Goal: Information Seeking & Learning: Find specific fact

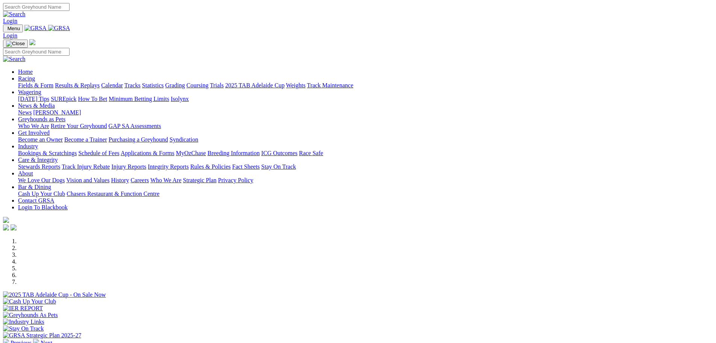
scroll to position [226, 0]
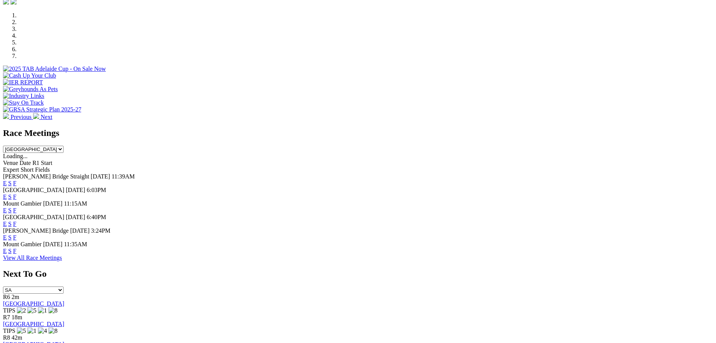
click at [7, 220] on link "E" at bounding box center [5, 223] width 4 height 6
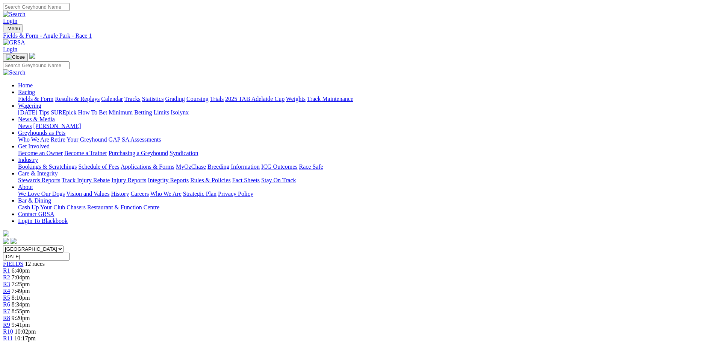
click at [30, 301] on span "8:34pm" at bounding box center [21, 304] width 18 height 6
click at [25, 39] on img at bounding box center [14, 42] width 22 height 7
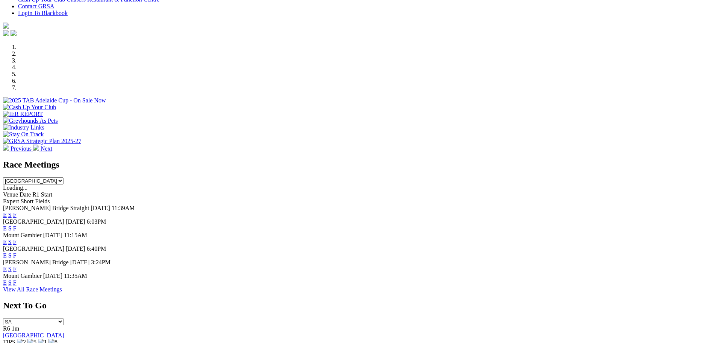
scroll to position [301, 0]
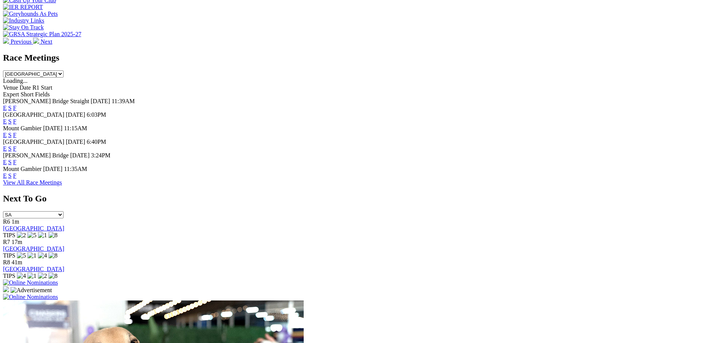
click at [7, 145] on link "E" at bounding box center [5, 148] width 4 height 6
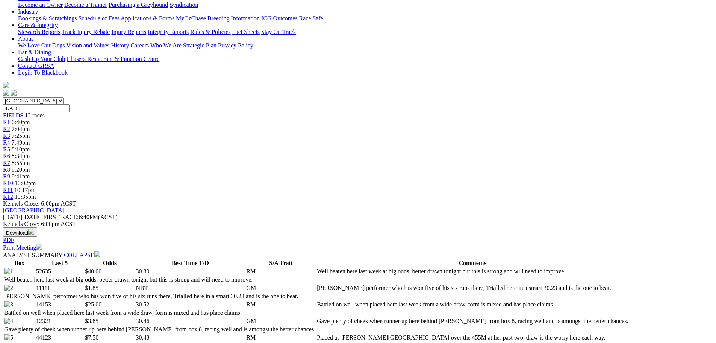
scroll to position [38, 0]
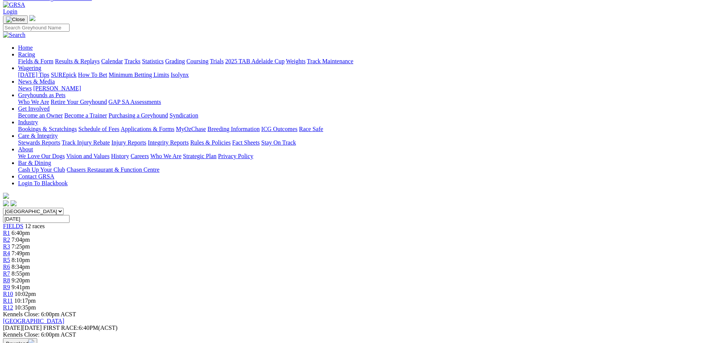
click at [30, 263] on span "8:34pm" at bounding box center [21, 266] width 18 height 6
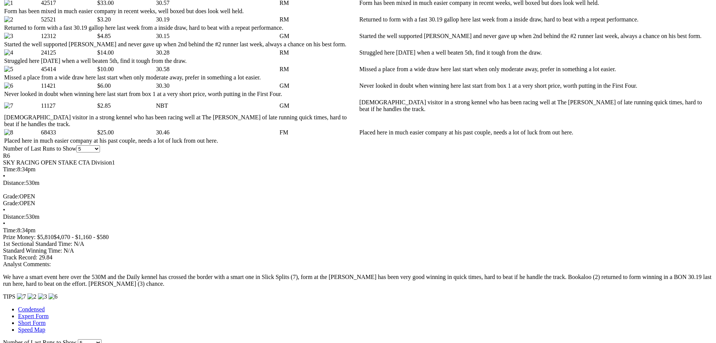
scroll to position [414, 0]
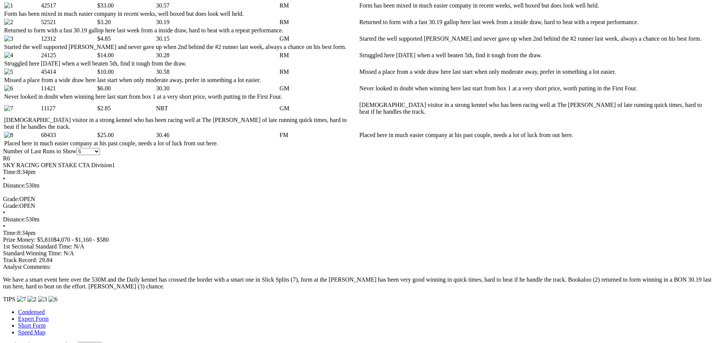
drag, startPoint x: 304, startPoint y: 164, endPoint x: 292, endPoint y: 163, distance: 11.7
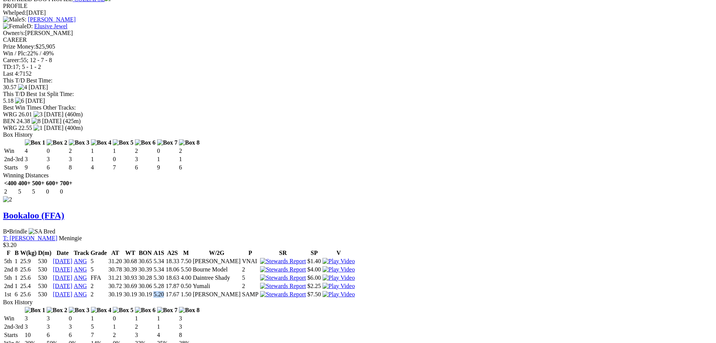
scroll to position [940, 0]
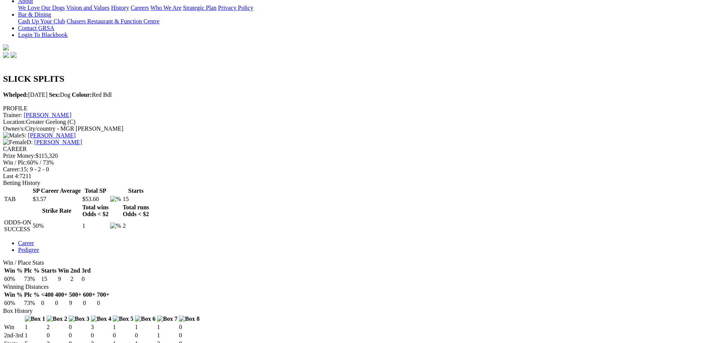
scroll to position [188, 0]
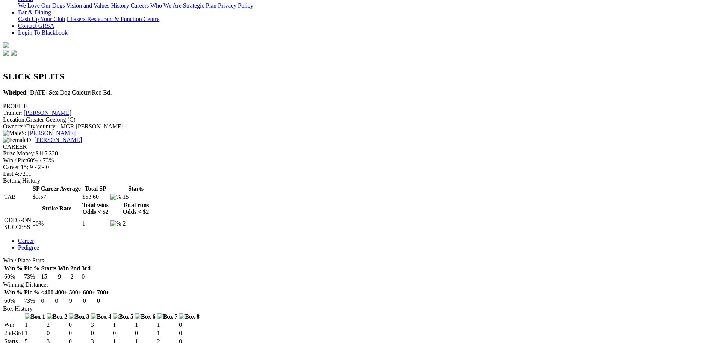
drag, startPoint x: 455, startPoint y: 279, endPoint x: 436, endPoint y: 278, distance: 19.6
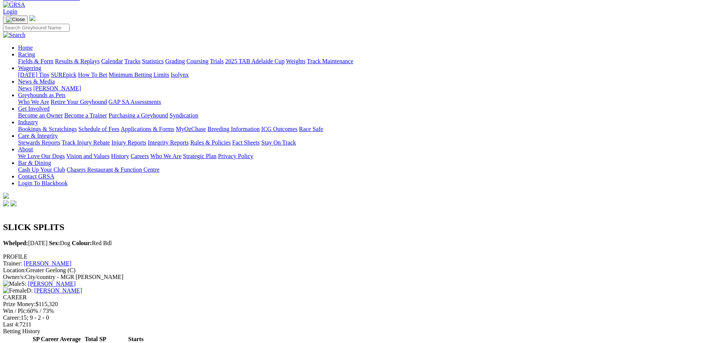
scroll to position [0, 0]
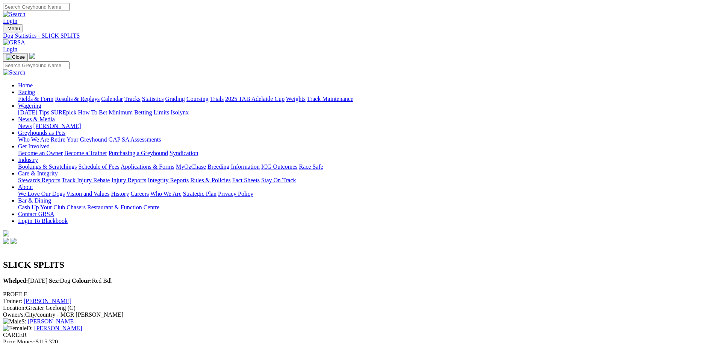
click at [160, 37] on div "Menu Dog Statistics - SLICK SPLITS Login Home Racing Fields & Form Results & Re…" at bounding box center [358, 134] width 710 height 221
click at [25, 39] on link at bounding box center [14, 42] width 22 height 6
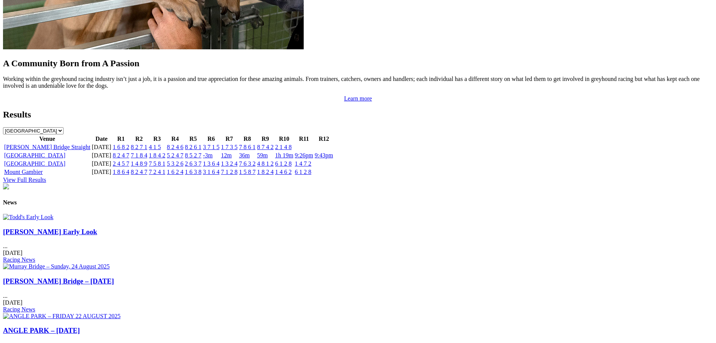
scroll to position [940, 0]
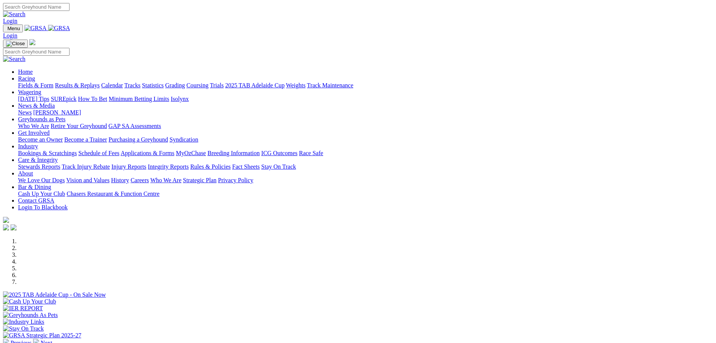
click at [100, 82] on link "Results & Replays" at bounding box center [77, 85] width 45 height 6
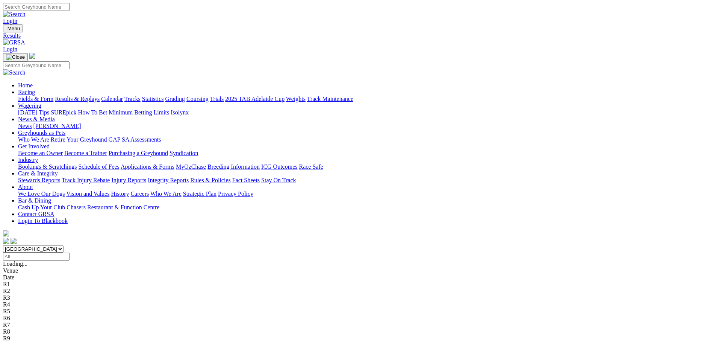
click at [70, 252] on input "Select date" at bounding box center [36, 256] width 67 height 8
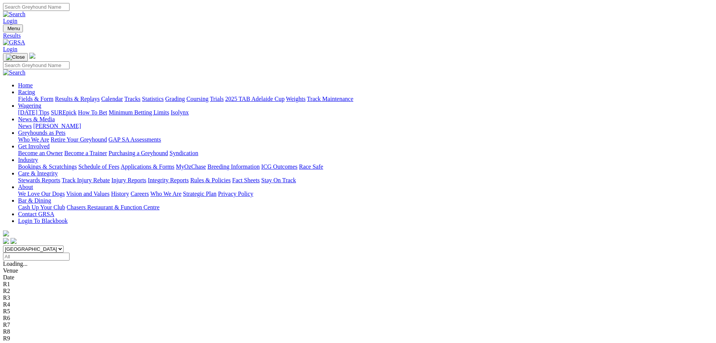
type input "Friday, 11 Oct 2024"
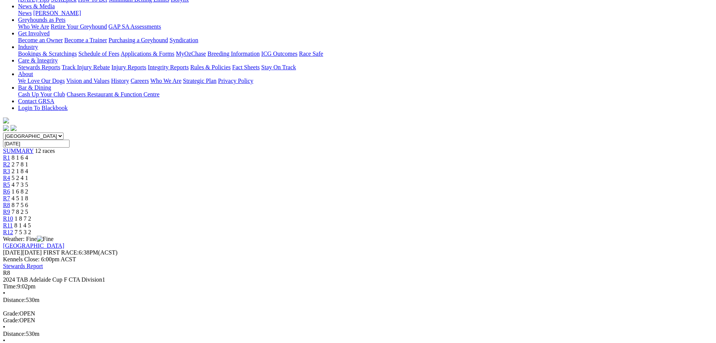
scroll to position [150, 0]
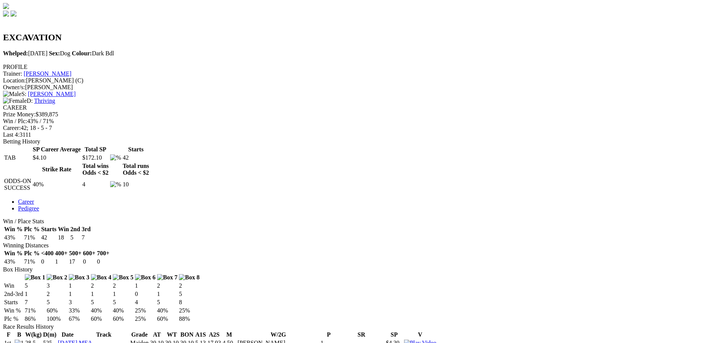
scroll to position [226, 0]
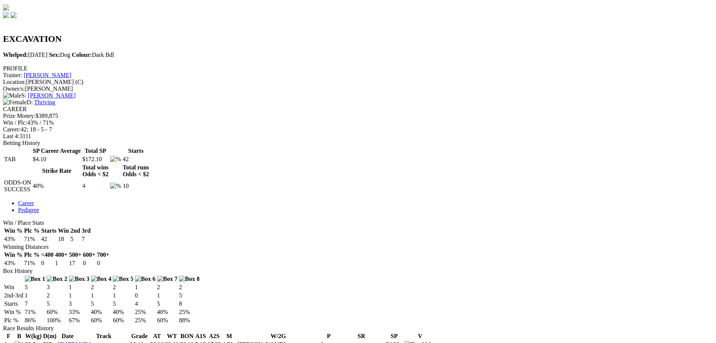
click at [77, 341] on link "[DATE]" at bounding box center [68, 344] width 20 height 6
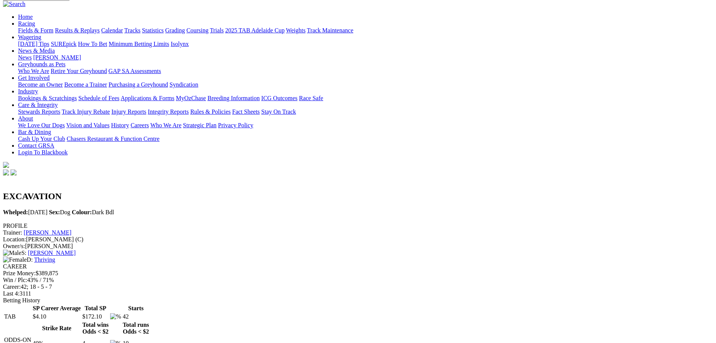
scroll to position [75, 0]
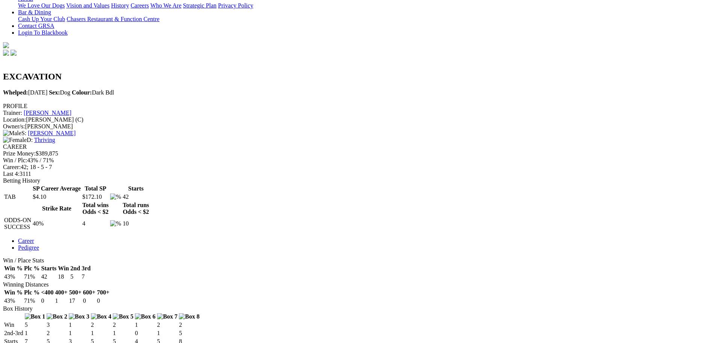
scroll to position [226, 0]
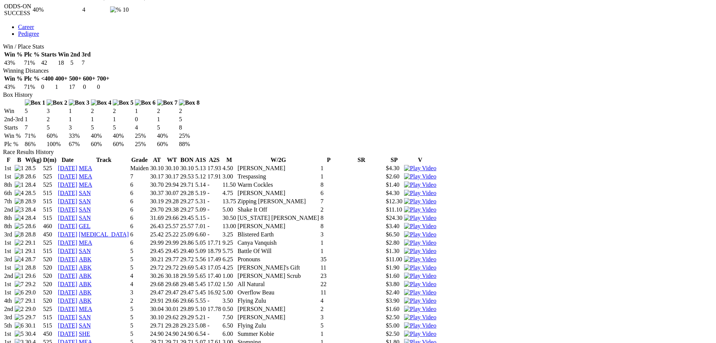
scroll to position [489, 0]
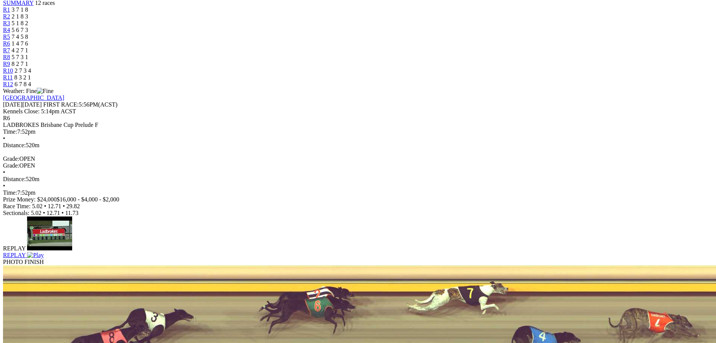
scroll to position [150, 0]
